Goal: Entertainment & Leisure: Consume media (video, audio)

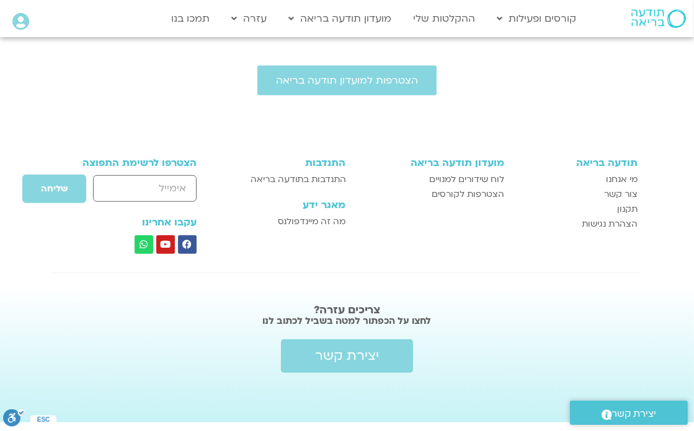
scroll to position [707, 0]
